Goal: Task Accomplishment & Management: Use online tool/utility

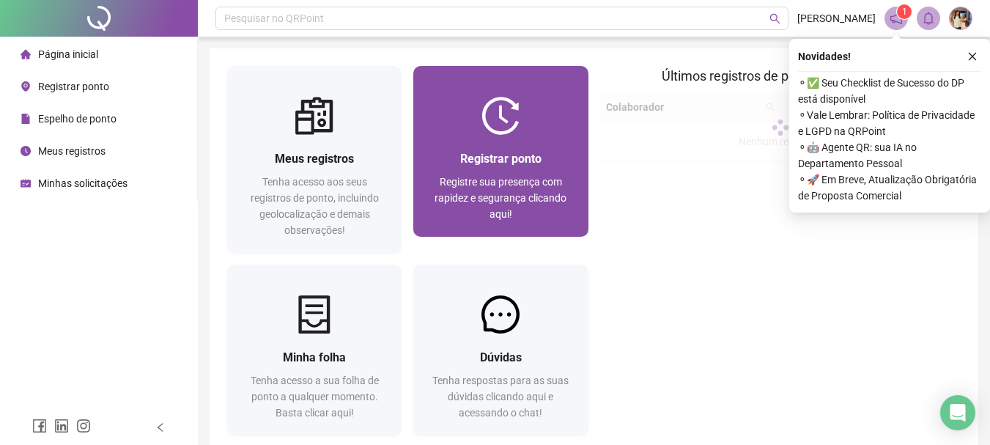
click at [488, 112] on img at bounding box center [500, 116] width 38 height 38
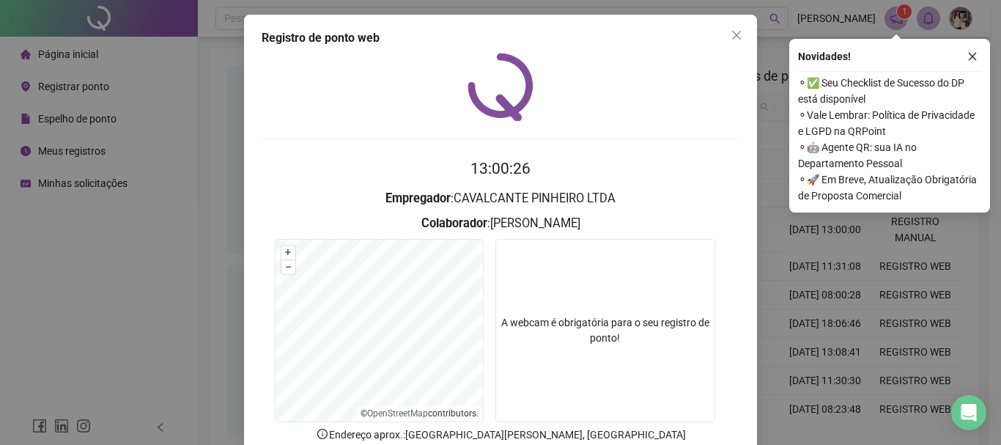
scroll to position [73, 0]
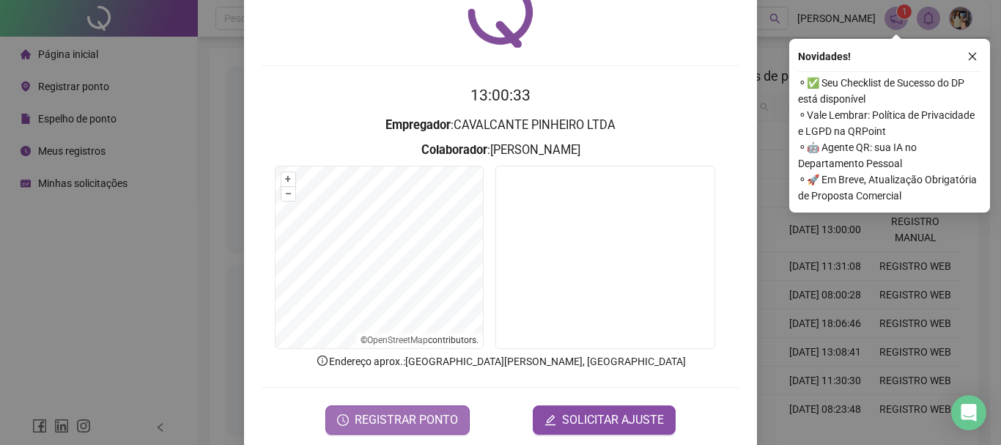
click at [410, 411] on span "REGISTRAR PONTO" at bounding box center [406, 420] width 103 height 18
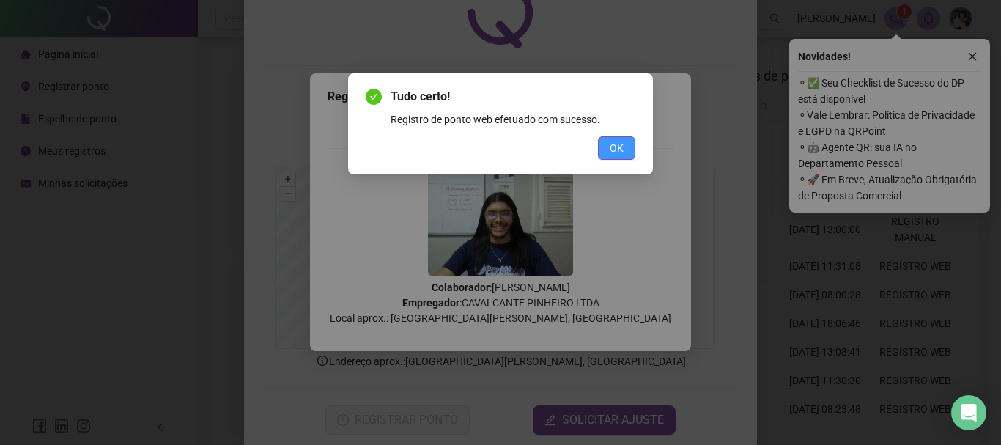
click at [623, 150] on button "OK" at bounding box center [616, 147] width 37 height 23
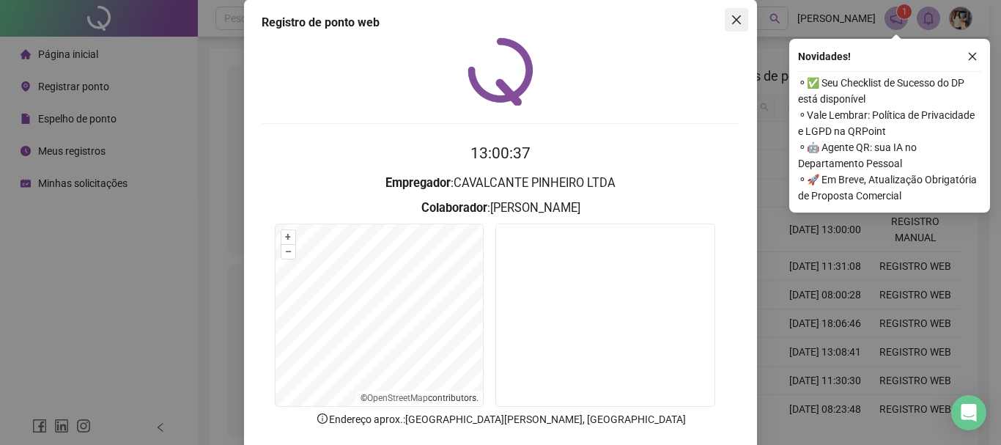
scroll to position [0, 0]
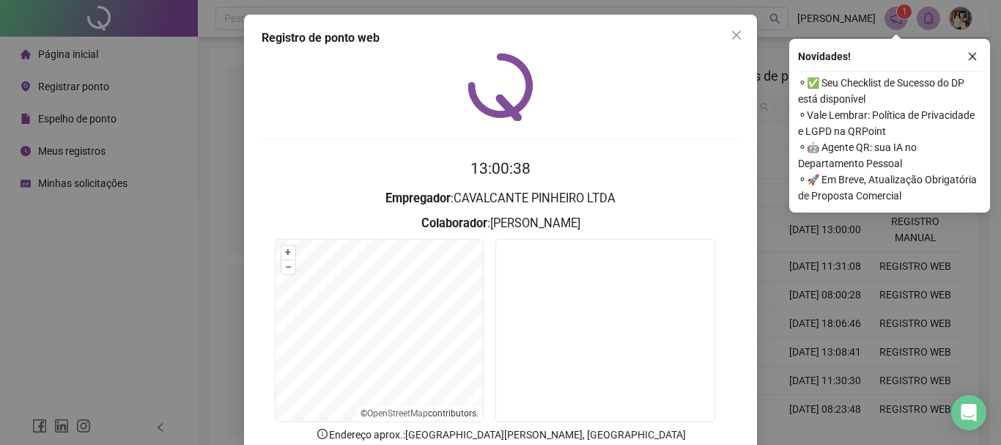
click at [717, 38] on div "Registro de ponto web" at bounding box center [501, 38] width 478 height 18
click at [725, 34] on span "Close" at bounding box center [736, 35] width 23 height 12
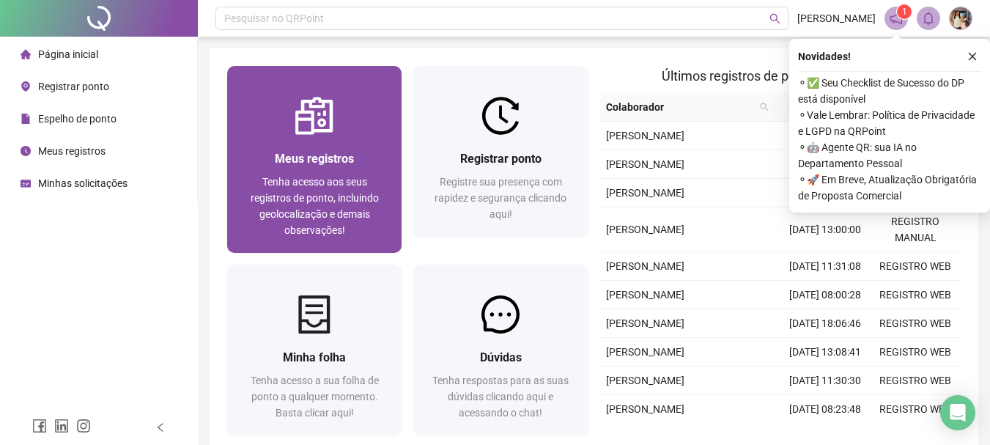
click at [346, 109] on div at bounding box center [314, 116] width 174 height 38
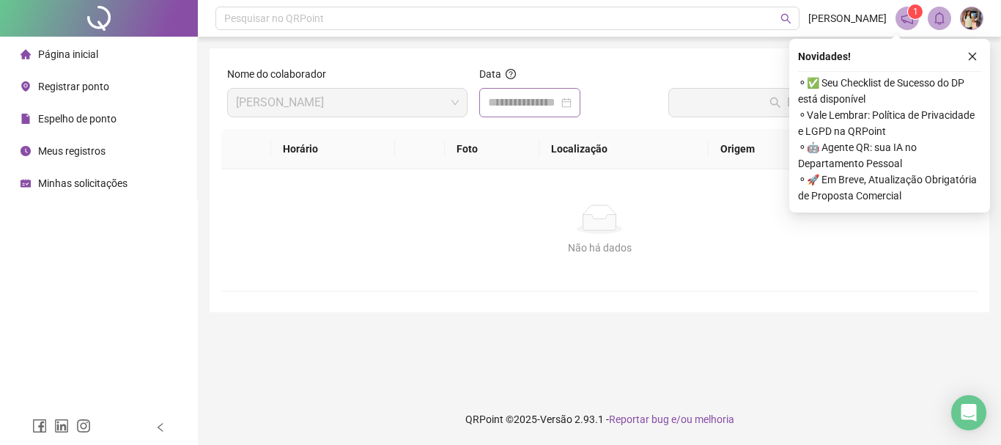
click at [571, 106] on div at bounding box center [530, 103] width 84 height 18
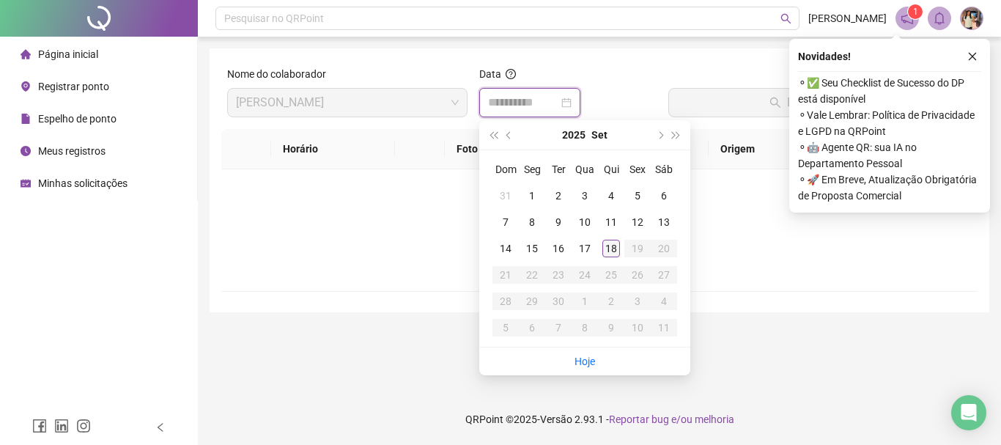
type input "**********"
click at [610, 250] on div "18" at bounding box center [611, 249] width 18 height 18
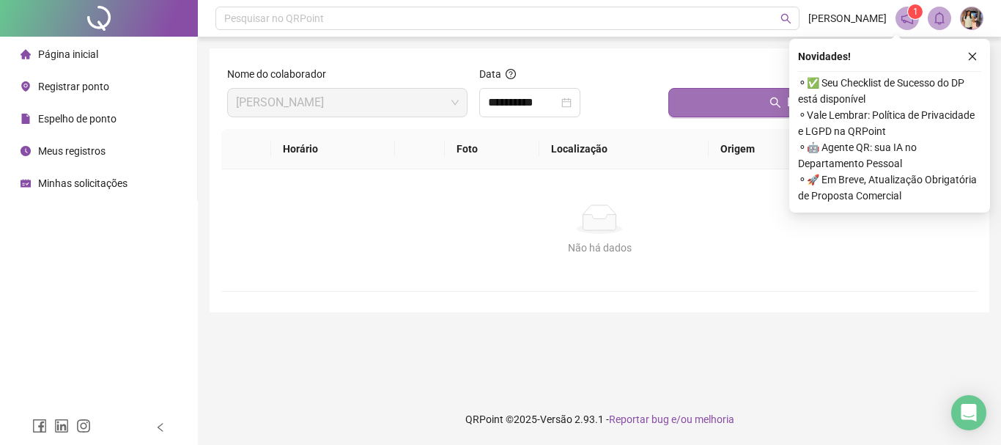
click at [703, 109] on button "Buscar registros" at bounding box center [819, 102] width 303 height 29
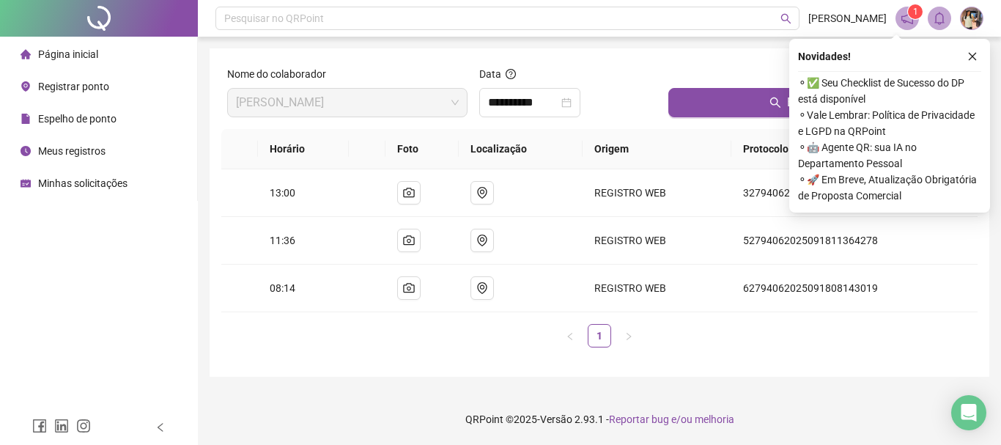
click at [94, 56] on span "Página inicial" at bounding box center [68, 54] width 60 height 12
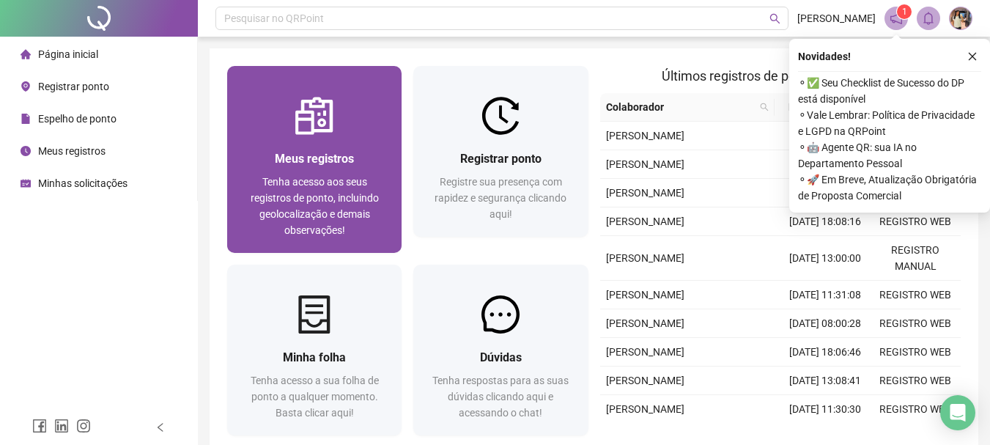
click at [338, 120] on div at bounding box center [314, 116] width 174 height 38
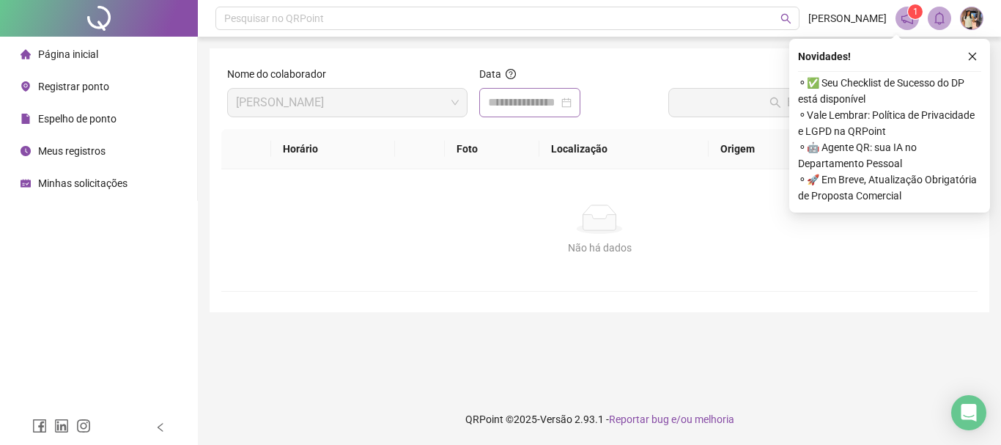
click at [580, 99] on div at bounding box center [529, 102] width 101 height 29
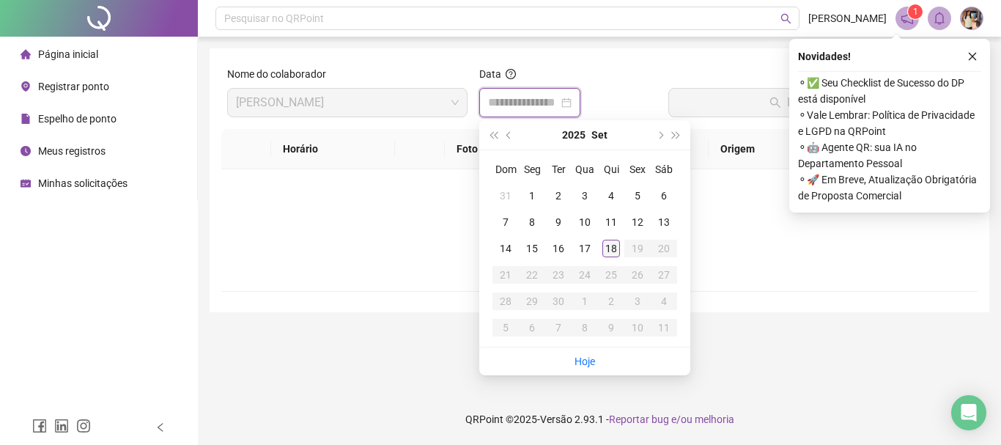
type input "**********"
drag, startPoint x: 605, startPoint y: 254, endPoint x: 615, endPoint y: 241, distance: 16.3
click at [607, 253] on div "18" at bounding box center [611, 249] width 18 height 18
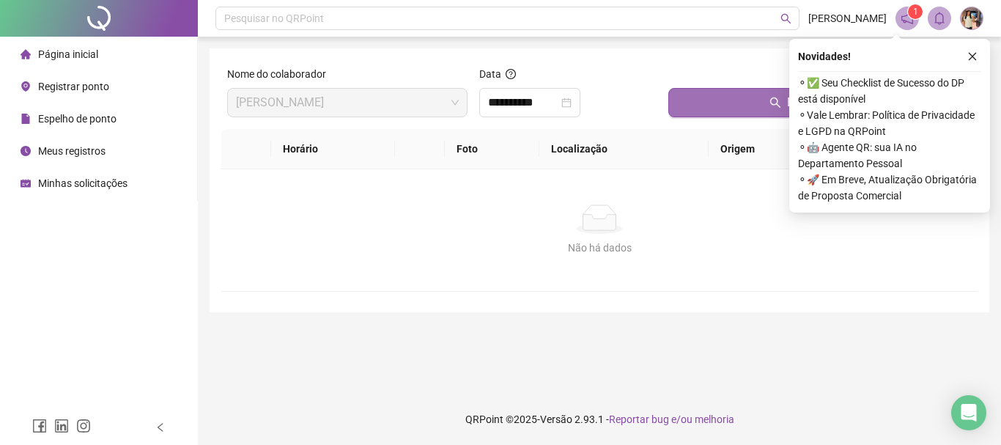
click at [723, 108] on button "Buscar registros" at bounding box center [819, 102] width 303 height 29
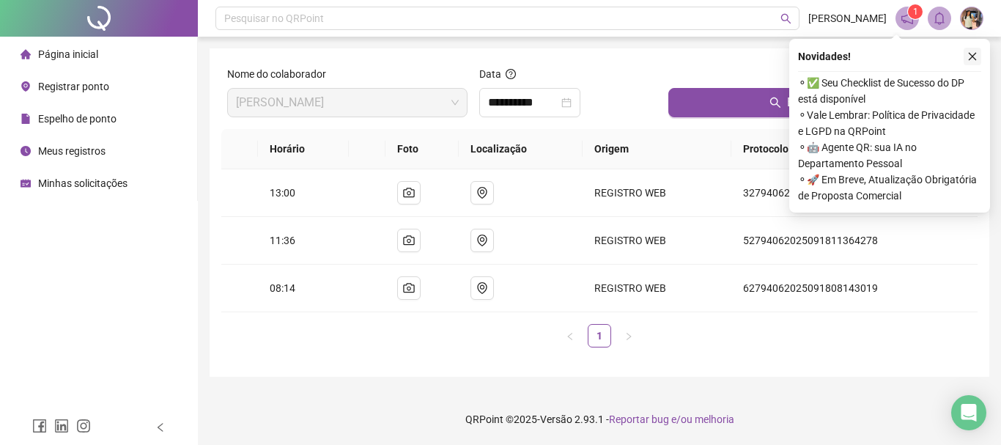
click at [971, 57] on icon "close" at bounding box center [973, 57] width 8 height 8
